Goal: Task Accomplishment & Management: Complete application form

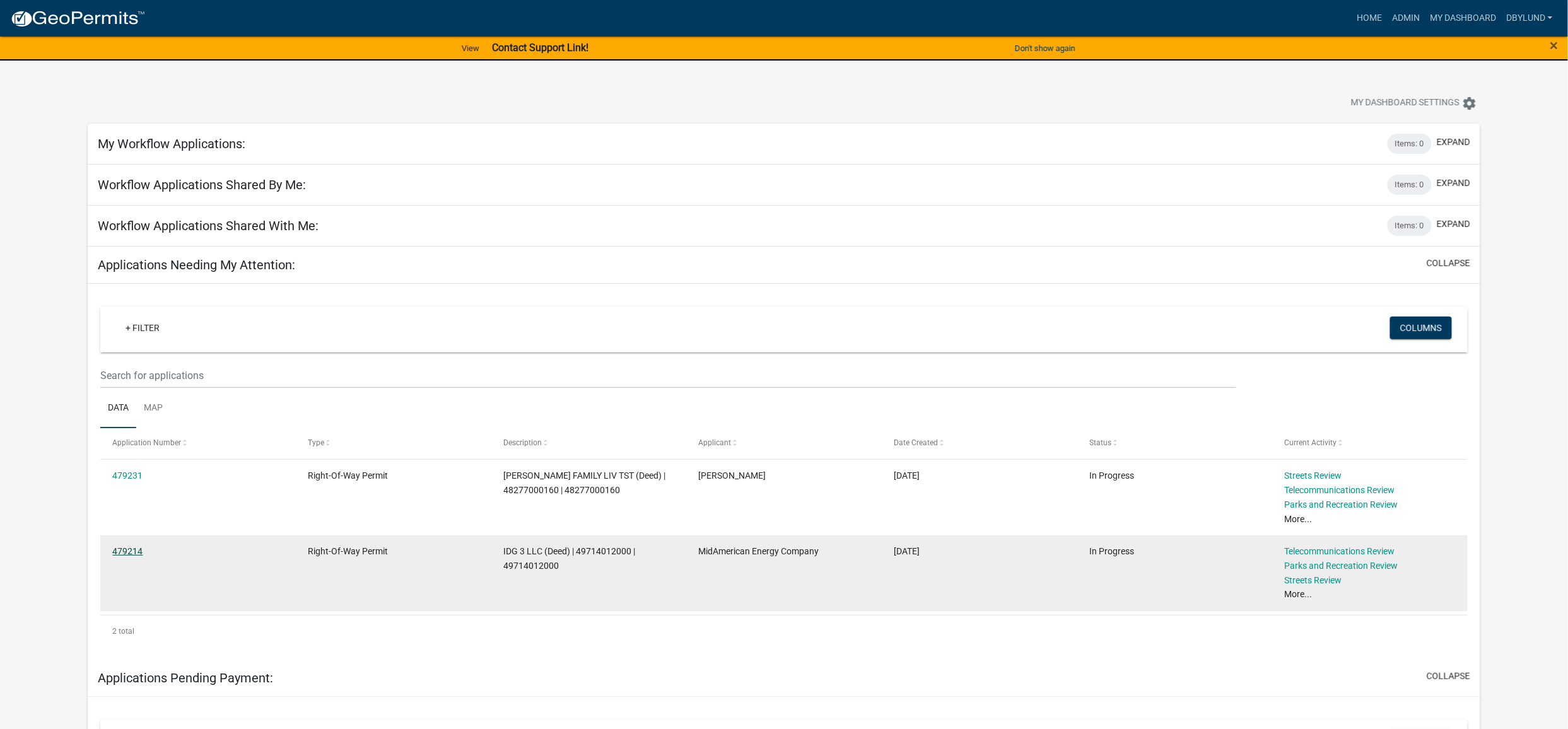
click at [121, 552] on link "479214" at bounding box center [127, 551] width 30 height 10
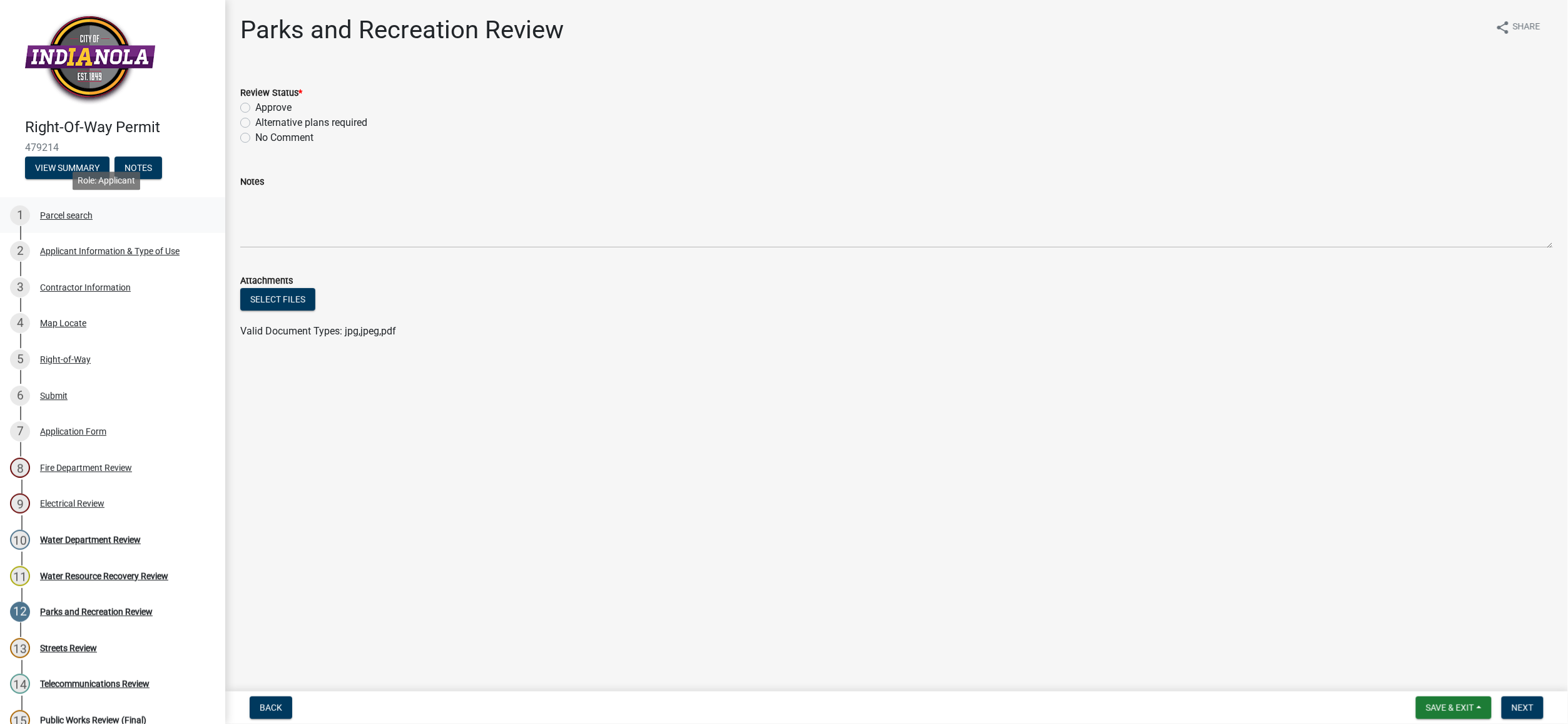
click at [66, 216] on div "Parcel search" at bounding box center [66, 216] width 53 height 8
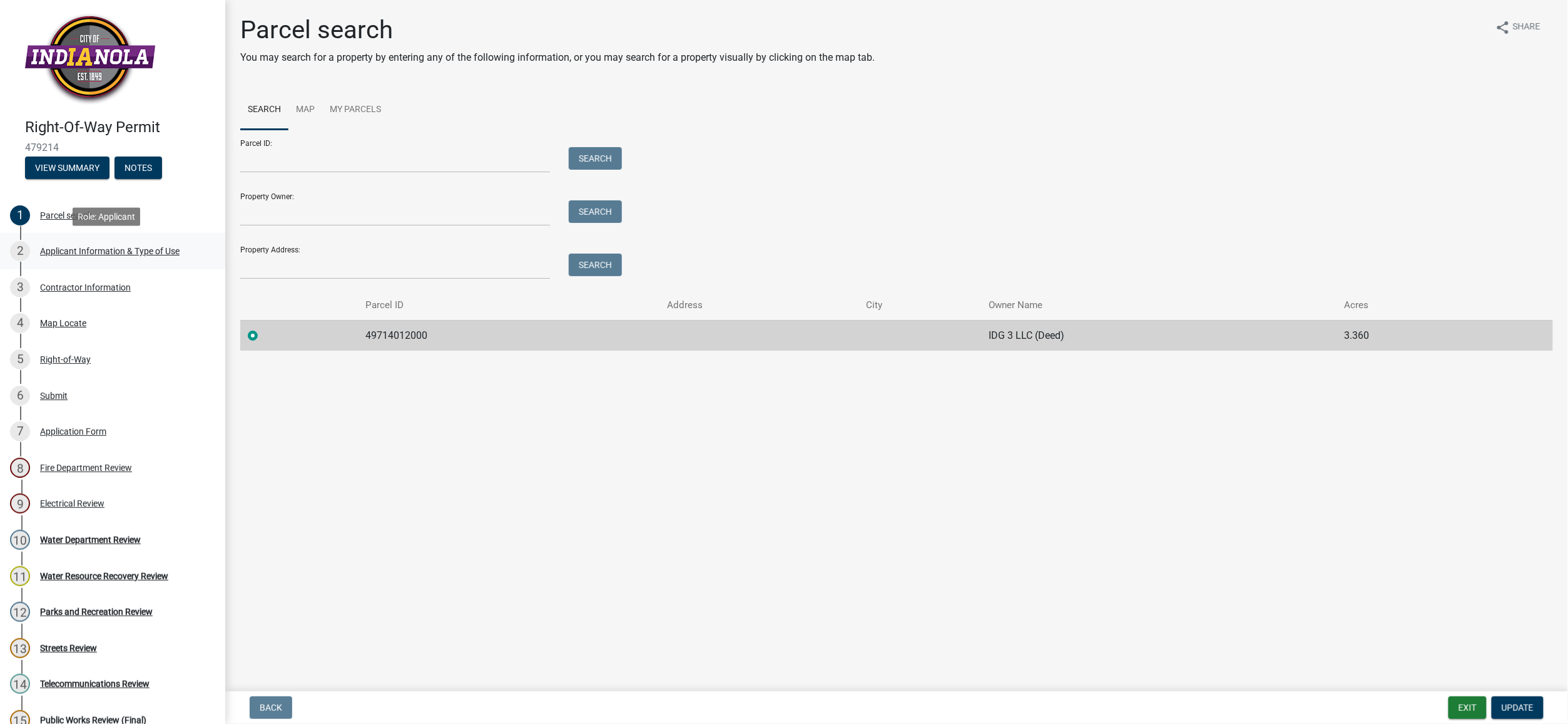
click at [63, 250] on div "Applicant Information & Type of Use" at bounding box center [109, 251] width 139 height 8
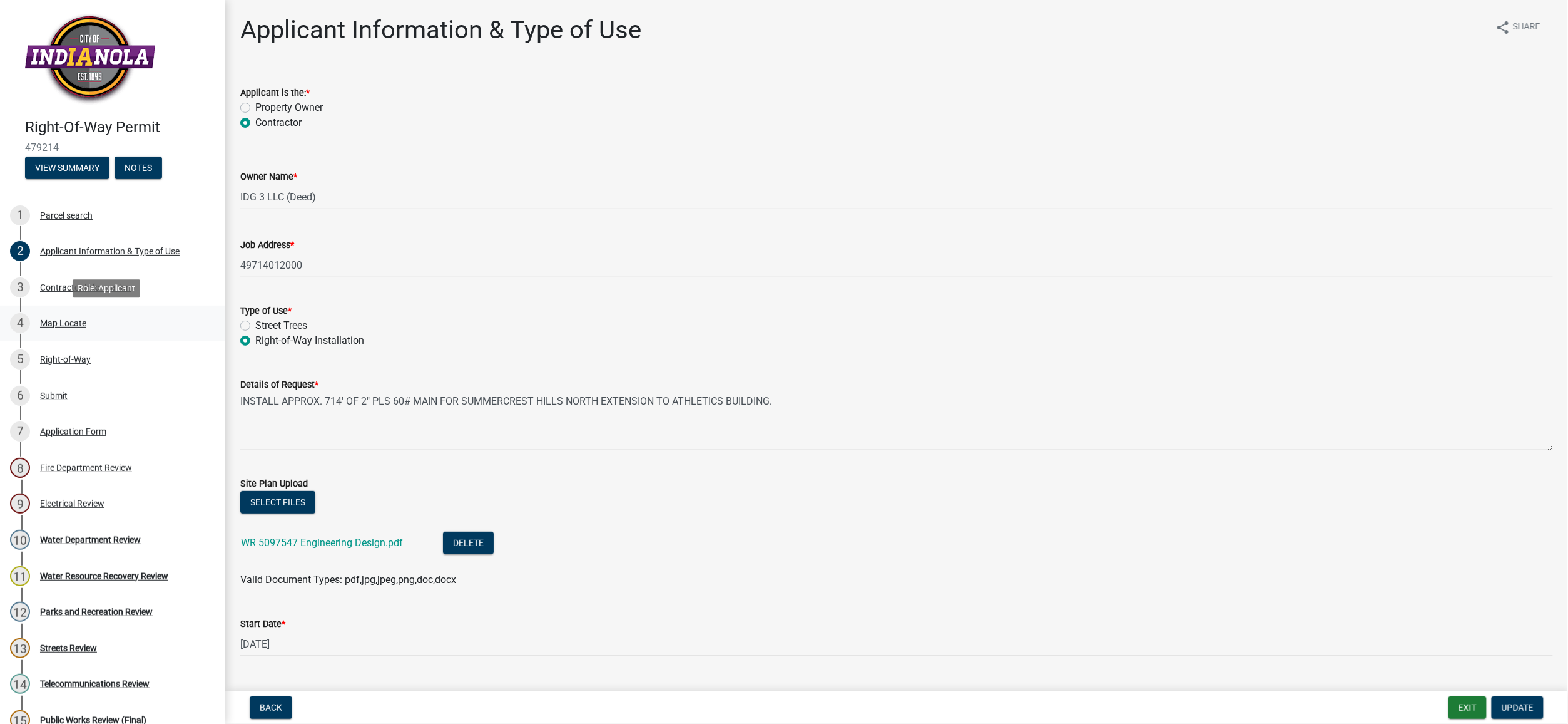
click at [63, 323] on div "Map Locate" at bounding box center [63, 323] width 47 height 8
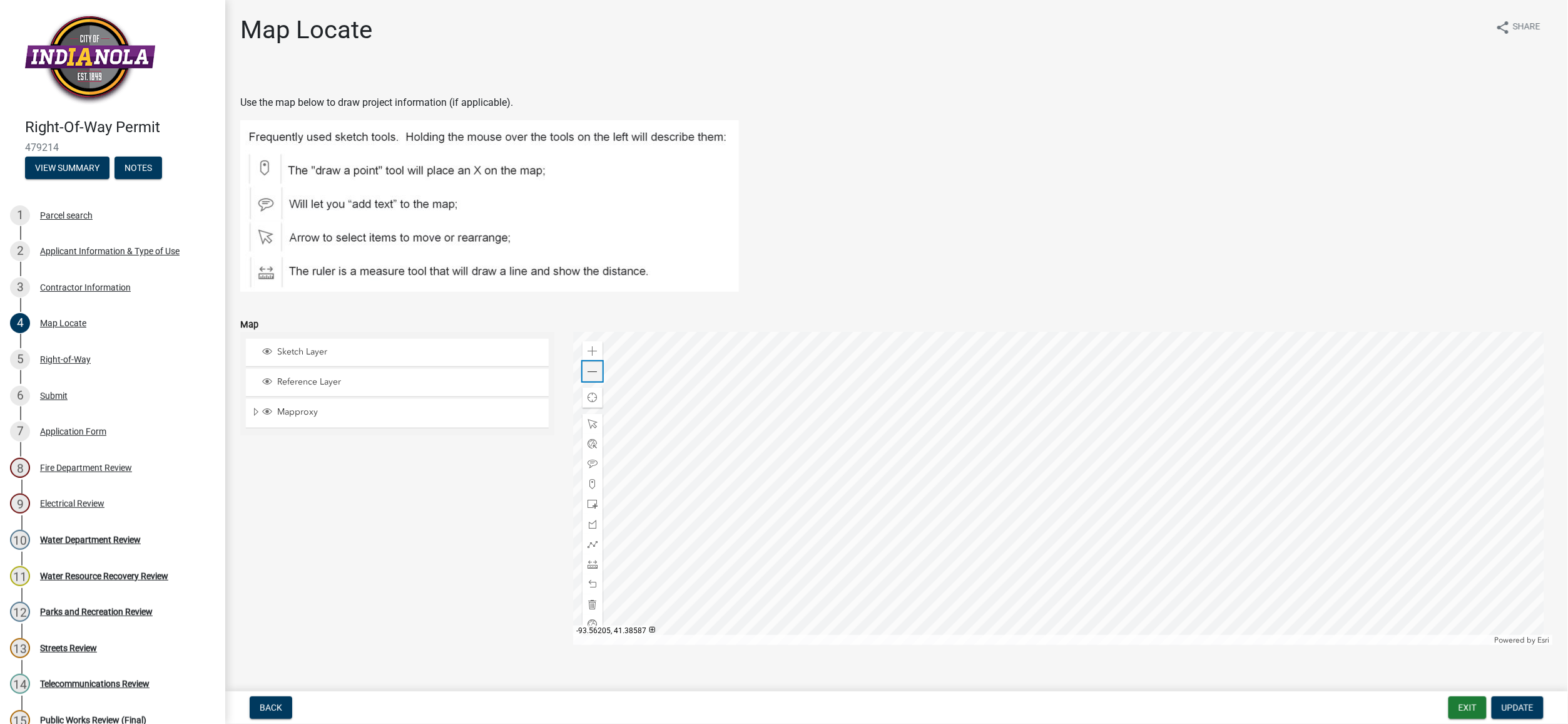
click at [590, 371] on span at bounding box center [593, 372] width 10 height 10
click at [1145, 421] on div at bounding box center [1063, 488] width 980 height 313
click at [87, 612] on div "Parks and Recreation Review" at bounding box center [96, 611] width 113 height 8
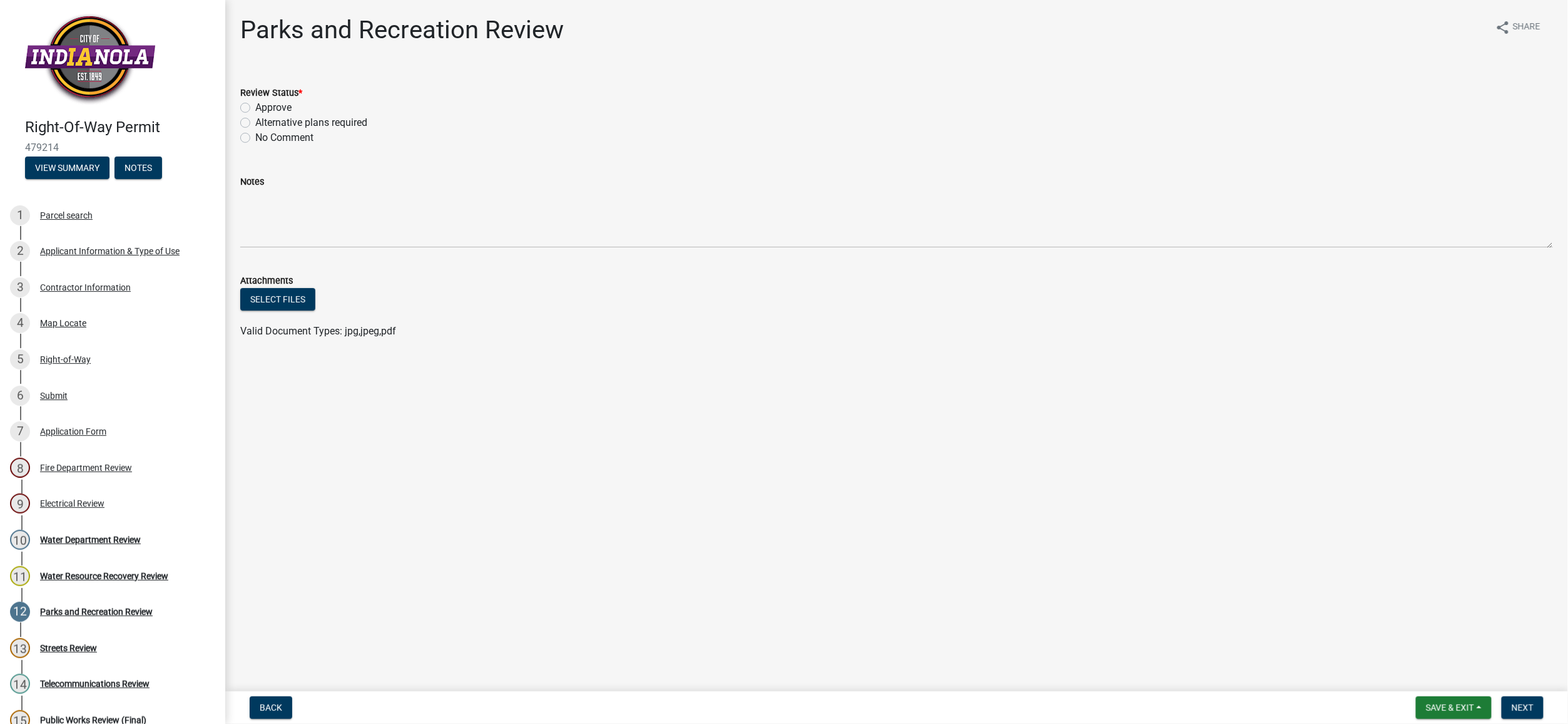
click at [255, 103] on label "Approve" at bounding box center [273, 108] width 36 height 15
click at [255, 103] on input "Approve" at bounding box center [260, 104] width 8 height 8
radio input "true"
click at [1527, 706] on span "Next" at bounding box center [1523, 708] width 22 height 10
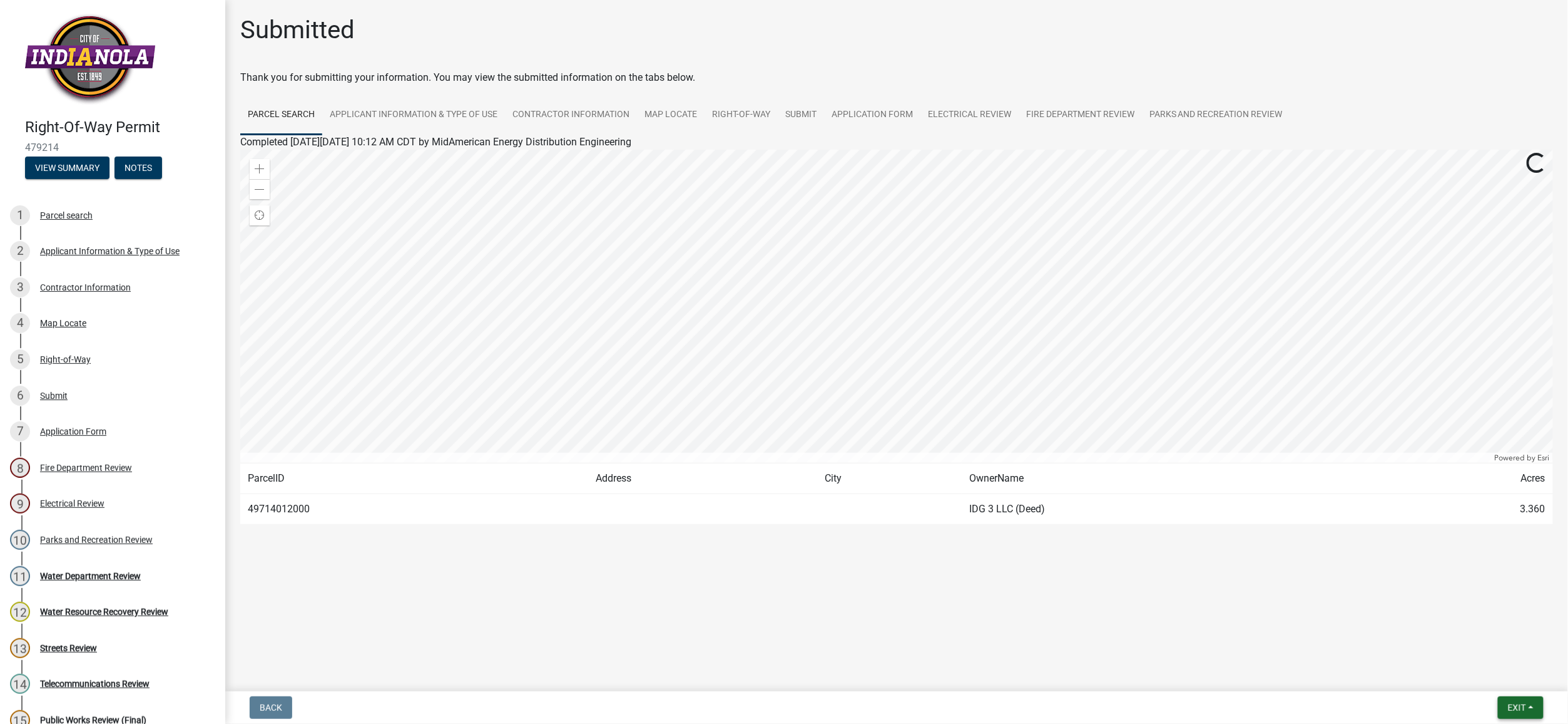
click at [1508, 706] on span "Exit" at bounding box center [1516, 708] width 18 height 10
click at [1492, 680] on button "Save & Exit" at bounding box center [1494, 675] width 100 height 30
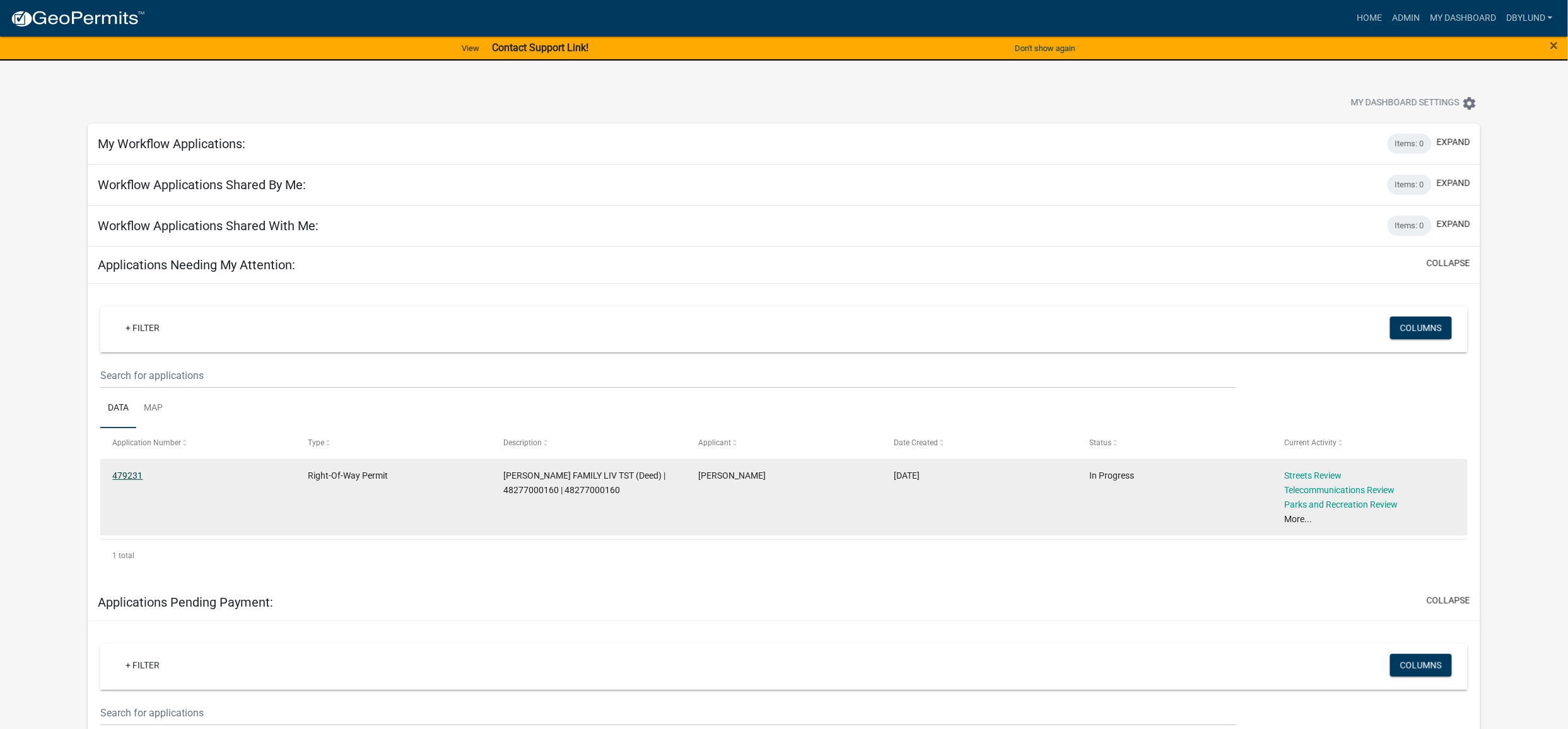
click at [121, 475] on link "479231" at bounding box center [127, 475] width 30 height 10
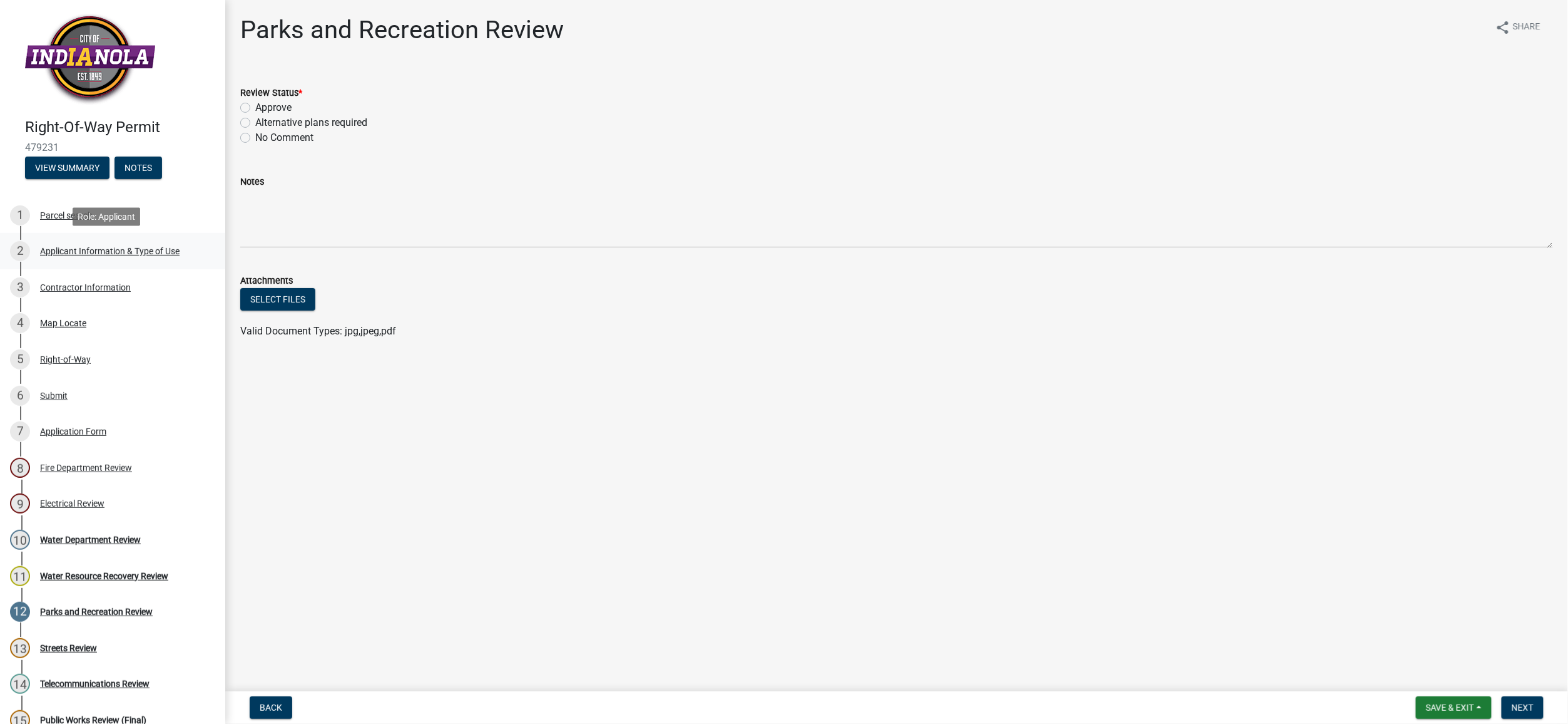
click at [73, 250] on div "Applicant Information & Type of Use" at bounding box center [109, 251] width 139 height 8
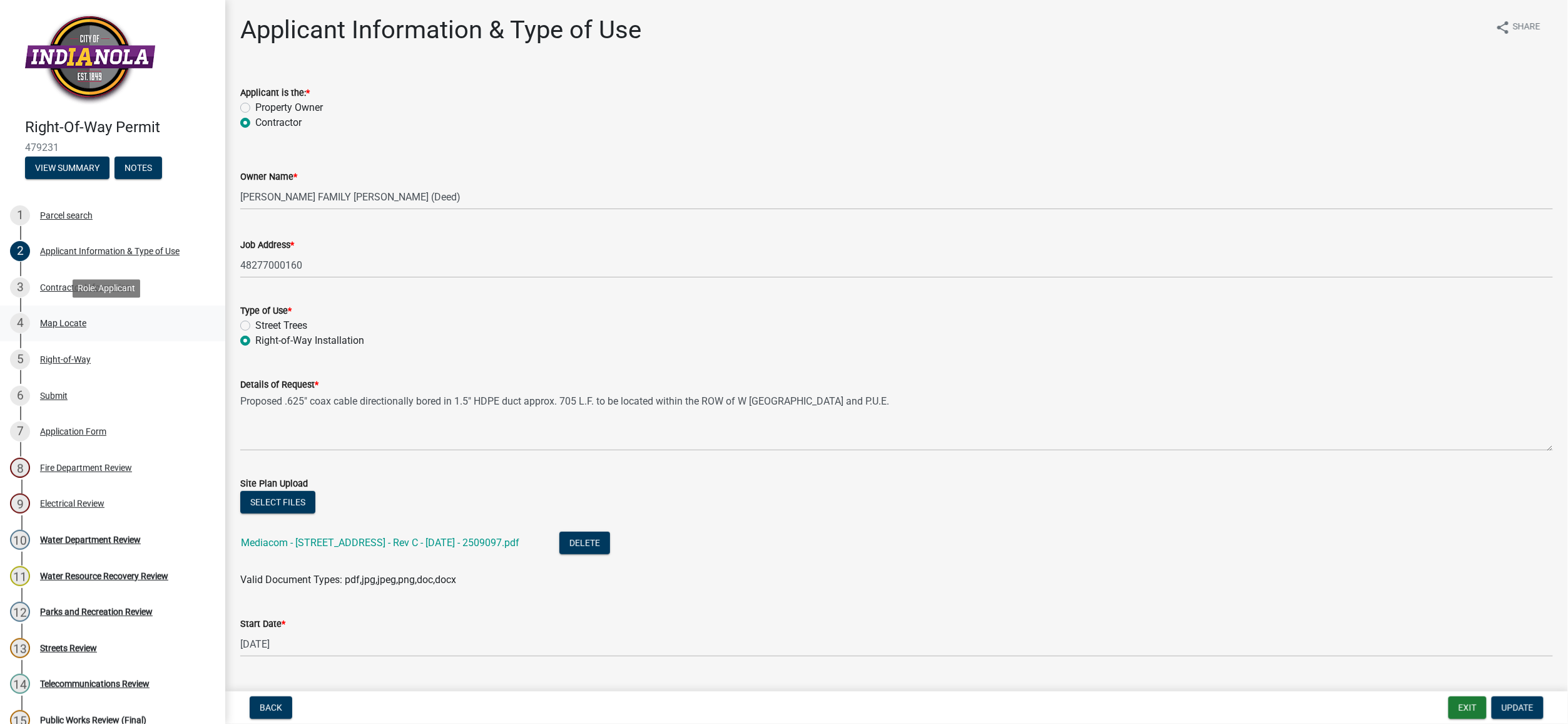
click at [63, 323] on div "Map Locate" at bounding box center [63, 323] width 47 height 8
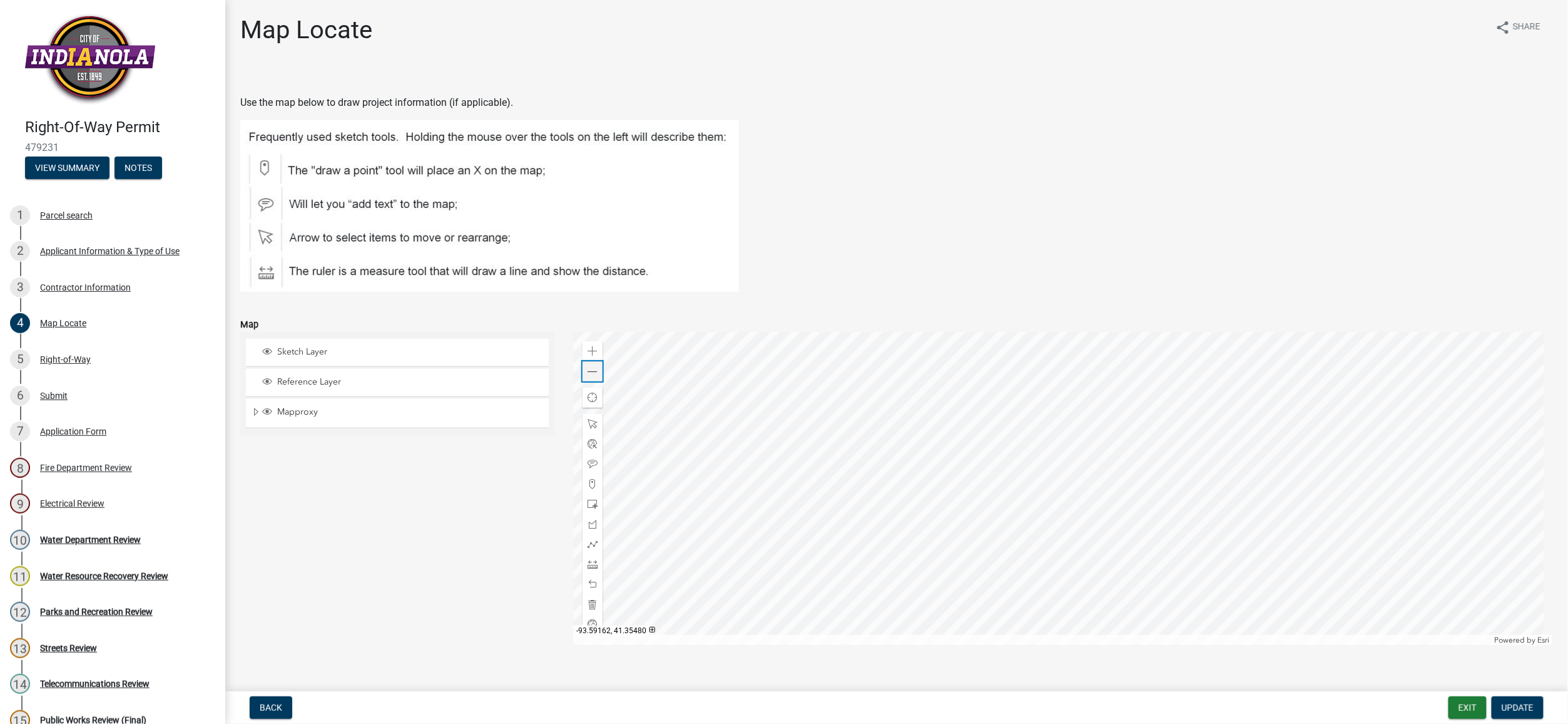
click at [592, 376] on span at bounding box center [593, 372] width 10 height 10
click at [792, 545] on div at bounding box center [1063, 488] width 980 height 313
click at [77, 609] on div "Parks and Recreation Review" at bounding box center [96, 611] width 113 height 8
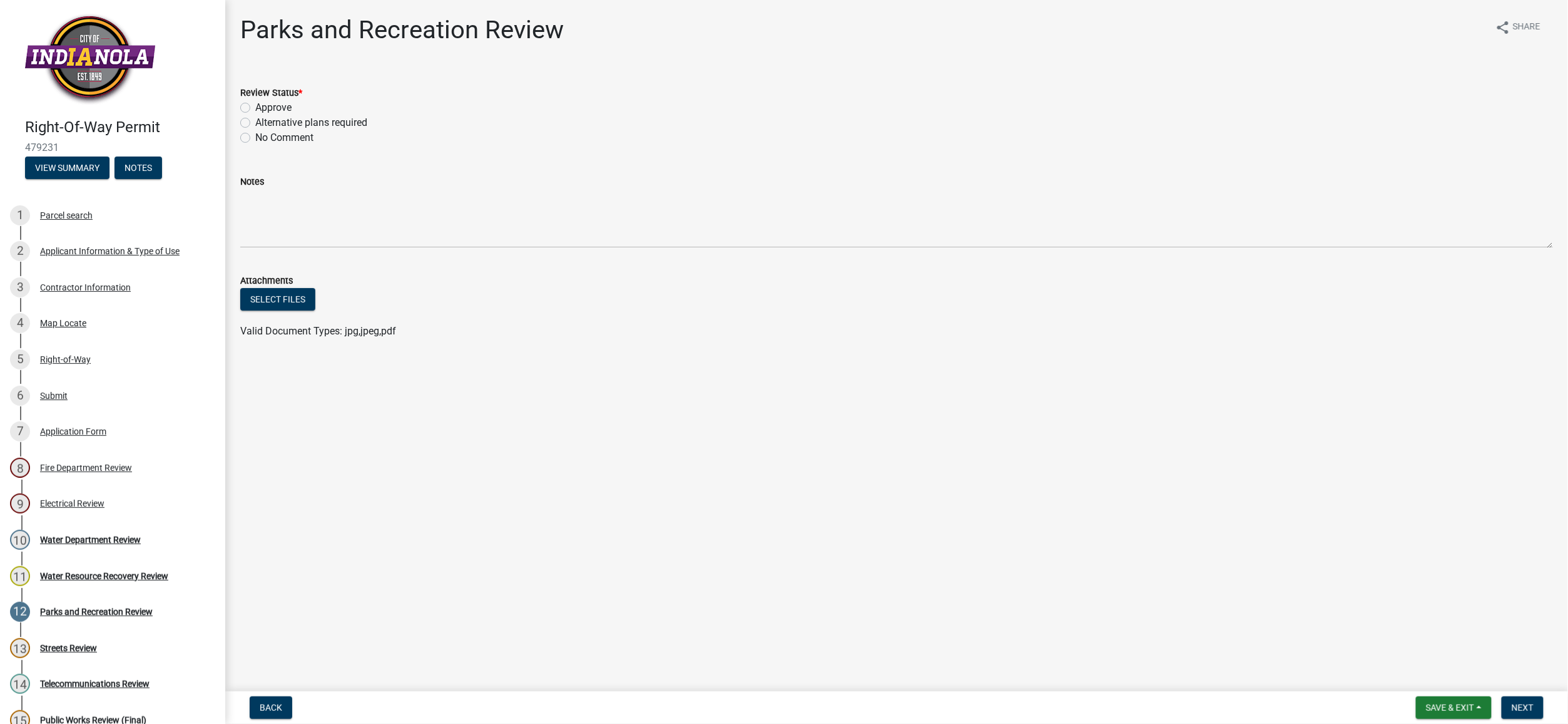
click at [255, 110] on label "Approve" at bounding box center [273, 108] width 36 height 15
click at [255, 109] on input "Approve" at bounding box center [260, 104] width 8 height 8
radio input "true"
click at [1509, 706] on button "Next" at bounding box center [1522, 707] width 42 height 23
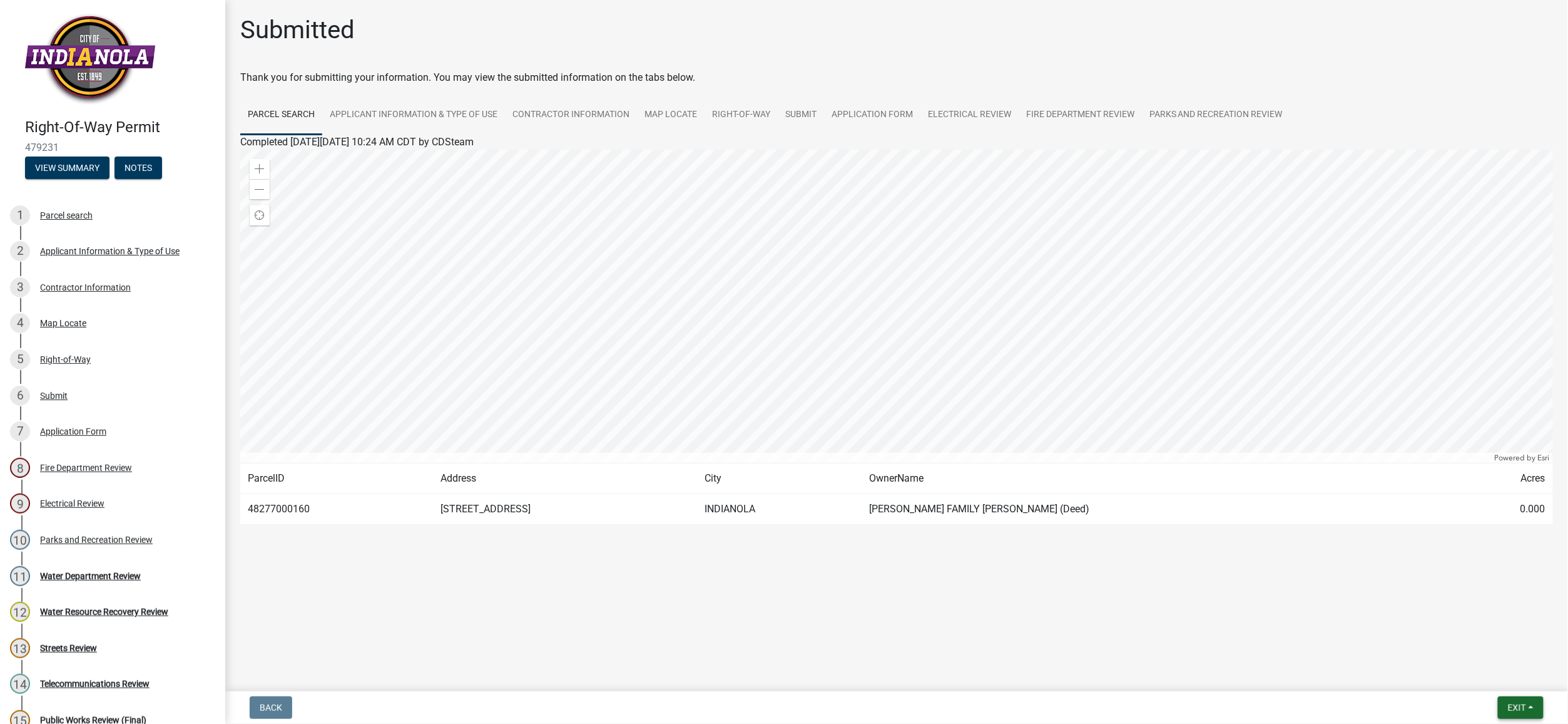
click at [1515, 707] on span "Exit" at bounding box center [1516, 708] width 18 height 10
click at [1487, 678] on button "Save & Exit" at bounding box center [1494, 675] width 100 height 30
